Goal: Information Seeking & Learning: Learn about a topic

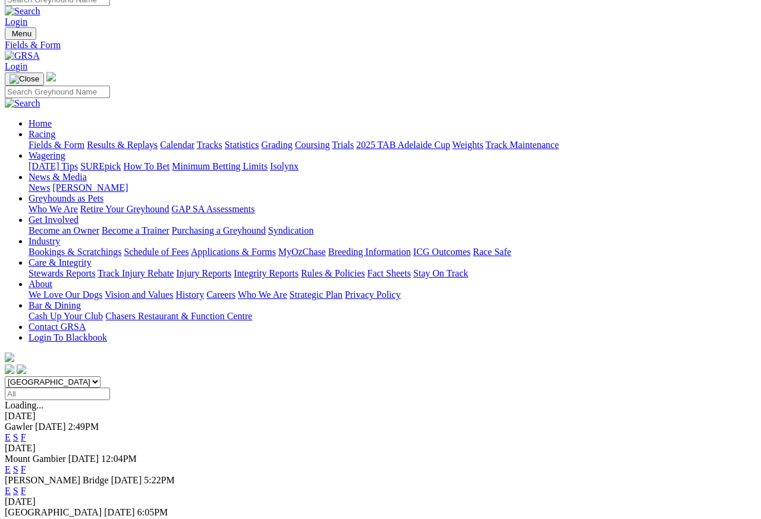
scroll to position [11, 0]
click at [145, 140] on link "Results & Replays" at bounding box center [122, 145] width 71 height 10
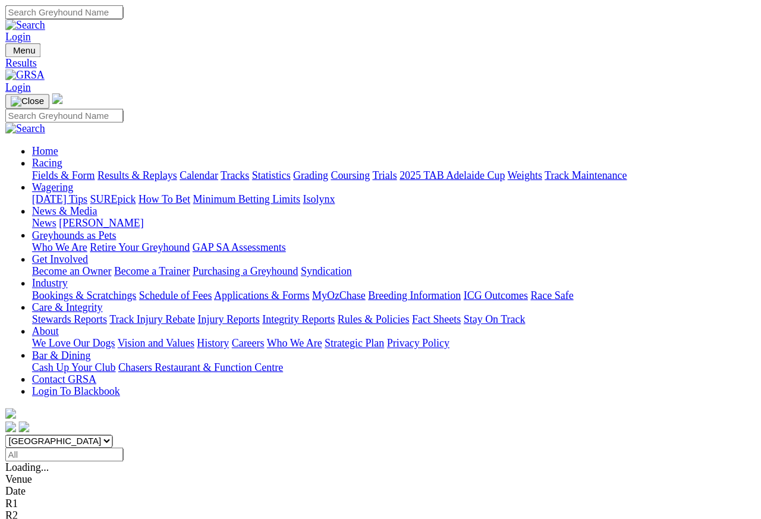
scroll to position [5, 0]
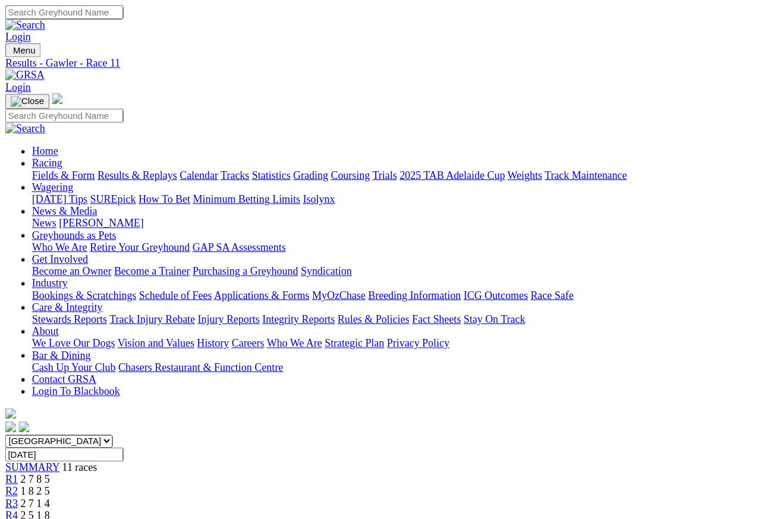
scroll to position [5, 0]
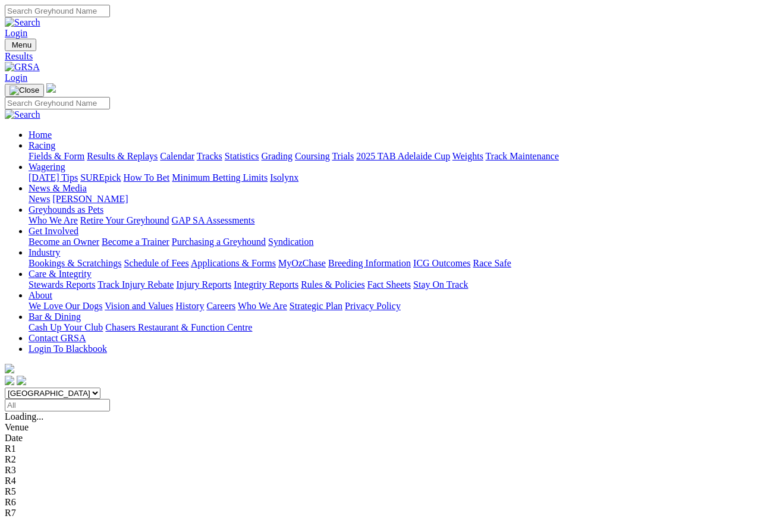
scroll to position [11, 0]
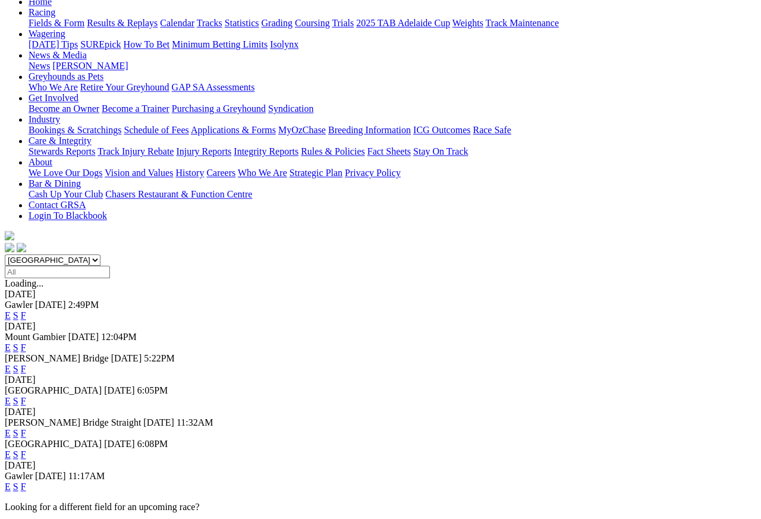
scroll to position [133, 0]
click at [26, 449] on link "F" at bounding box center [23, 454] width 5 height 10
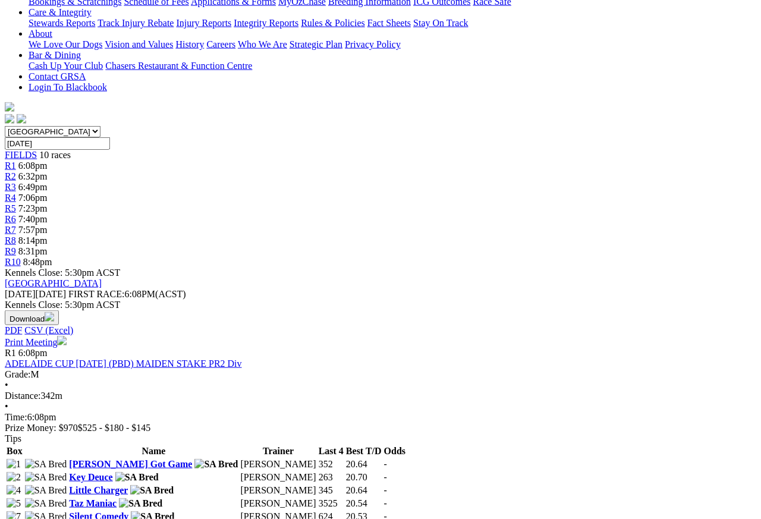
scroll to position [265, 0]
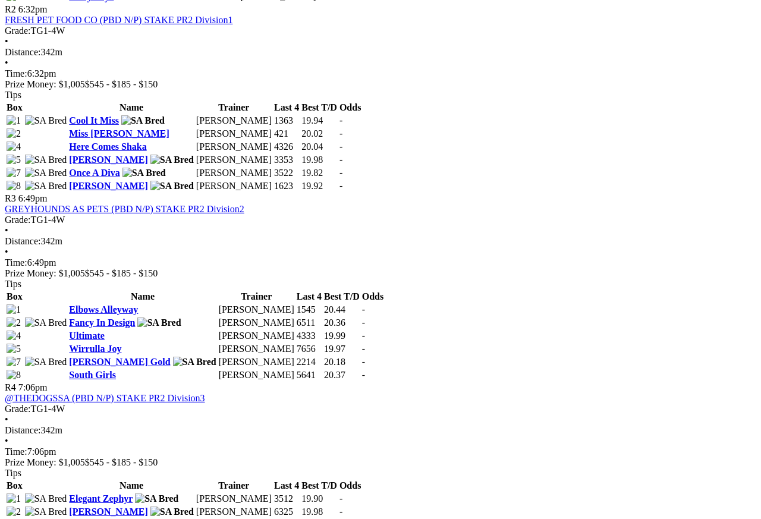
scroll to position [791, 0]
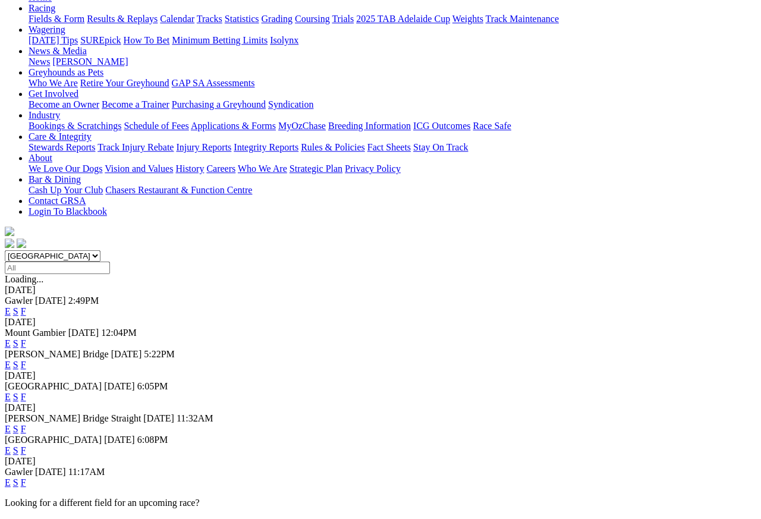
scroll to position [149, 0]
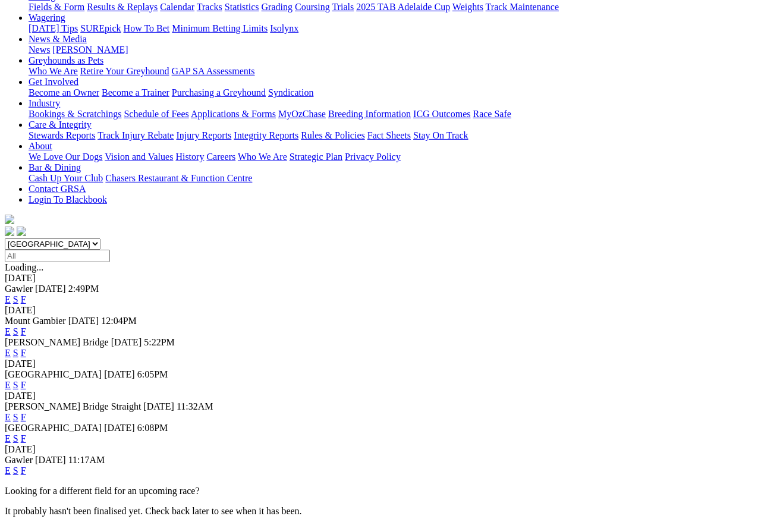
click at [26, 462] on link "F" at bounding box center [23, 471] width 5 height 10
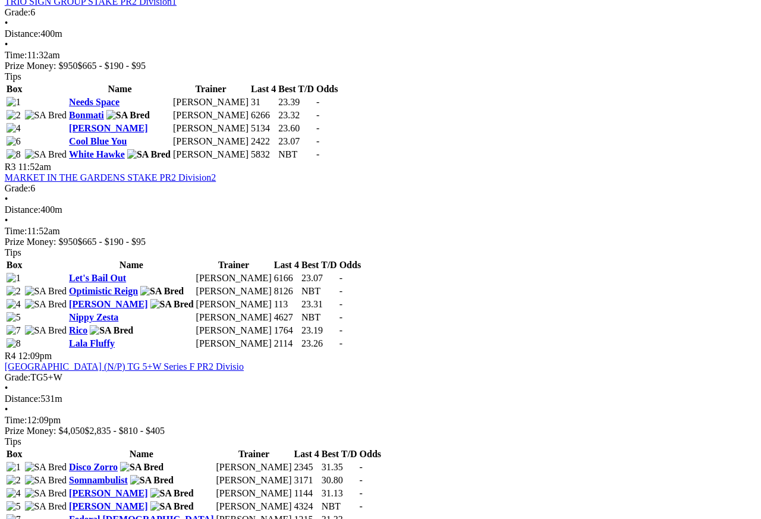
scroll to position [796, 26]
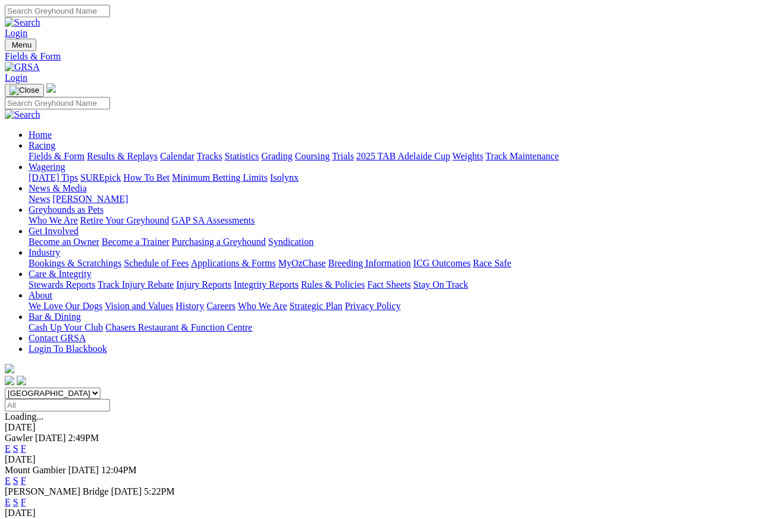
scroll to position [5, 0]
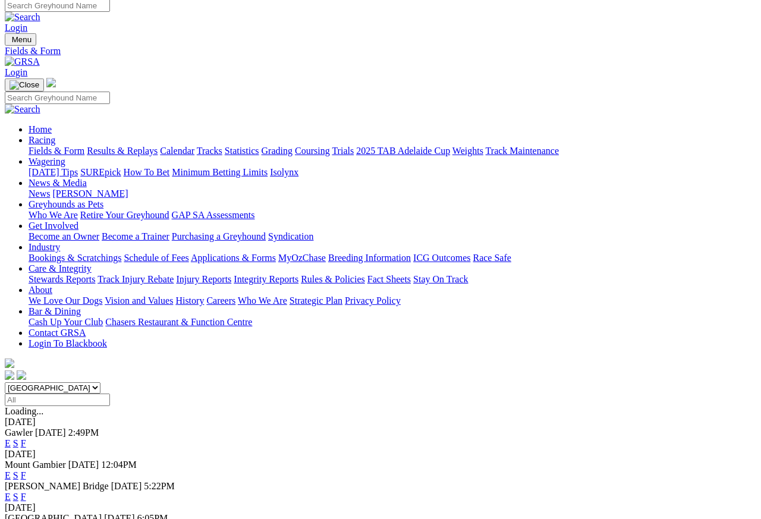
click at [92, 263] on link "Care & Integrity" at bounding box center [60, 268] width 63 height 10
click at [298, 274] on link "Integrity Reports" at bounding box center [266, 279] width 65 height 10
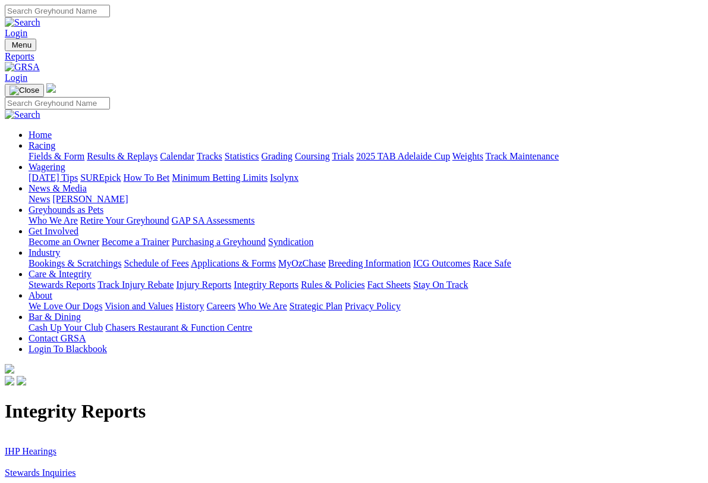
scroll to position [2, 0]
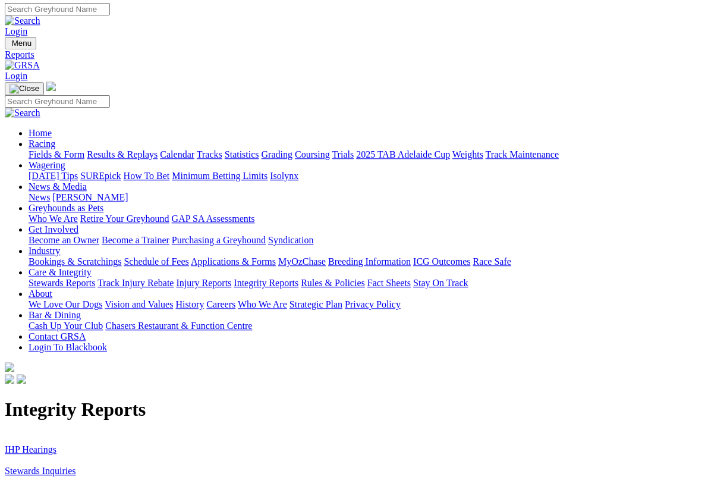
click at [47, 444] on link "IHP Hearings" at bounding box center [31, 449] width 52 height 10
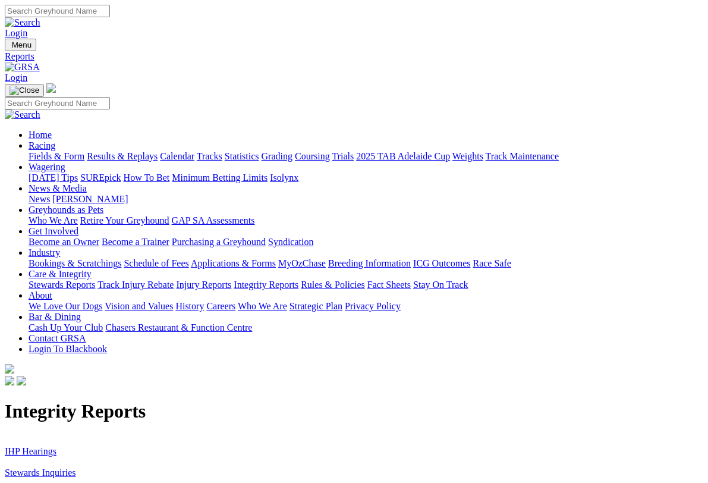
scroll to position [2, 0]
